Goal: Transaction & Acquisition: Book appointment/travel/reservation

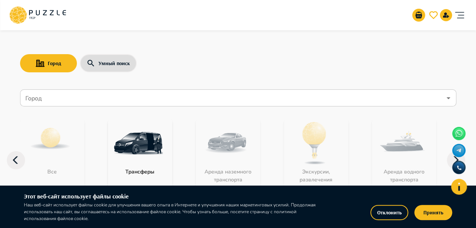
scroll to position [38, 0]
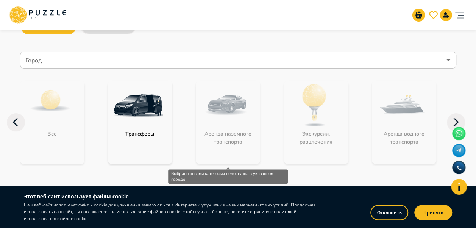
click at [235, 123] on div "Аренда наземного транспорта" at bounding box center [228, 122] width 64 height 83
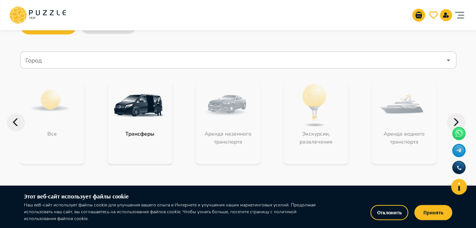
click at [85, 56] on input "Город" at bounding box center [233, 60] width 418 height 14
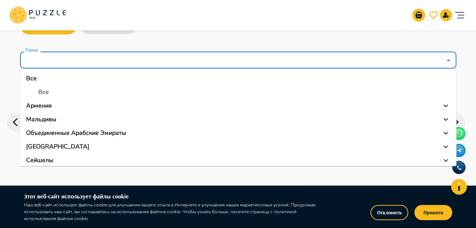
click at [52, 105] on div "Армения" at bounding box center [238, 105] width 424 height 9
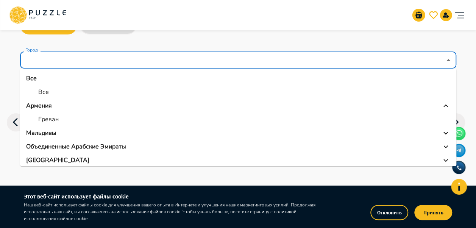
click at [62, 118] on li "Ереван" at bounding box center [238, 120] width 436 height 14
type input "******"
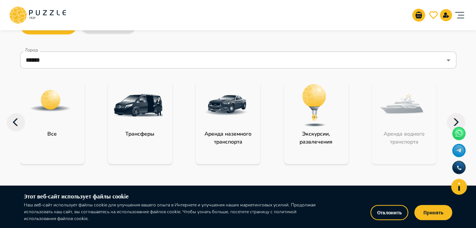
click at [229, 127] on img at bounding box center [226, 105] width 49 height 49
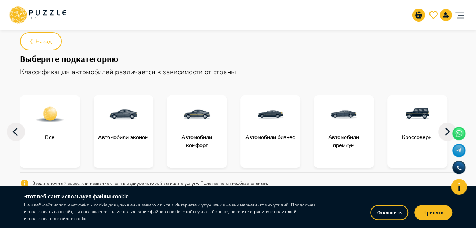
scroll to position [38, 0]
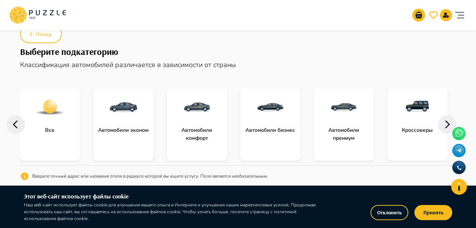
click at [130, 122] on div at bounding box center [124, 107] width 60 height 38
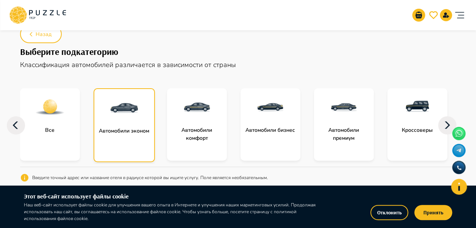
click at [134, 133] on p "Автомобили эконом" at bounding box center [124, 131] width 58 height 8
click at [437, 215] on button "Принять" at bounding box center [434, 212] width 38 height 15
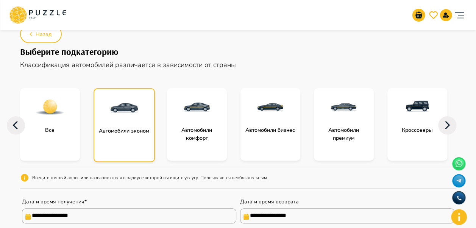
click at [121, 116] on img at bounding box center [124, 108] width 30 height 30
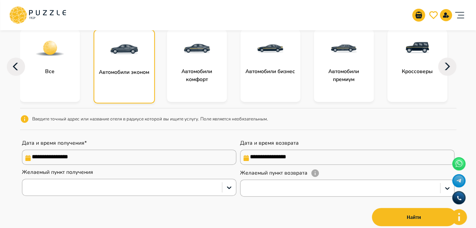
scroll to position [114, 0]
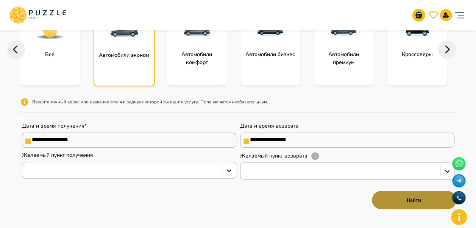
drag, startPoint x: 387, startPoint y: 199, endPoint x: 375, endPoint y: 207, distance: 14.0
click at [388, 200] on button "Найти" at bounding box center [414, 200] width 84 height 18
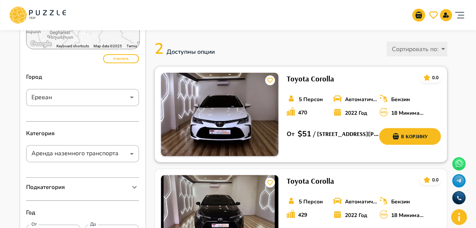
scroll to position [38, 0]
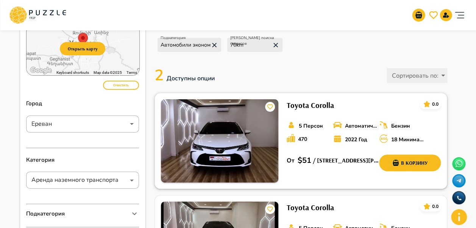
click at [247, 134] on img at bounding box center [219, 140] width 117 height 83
